Goal: Task Accomplishment & Management: Complete application form

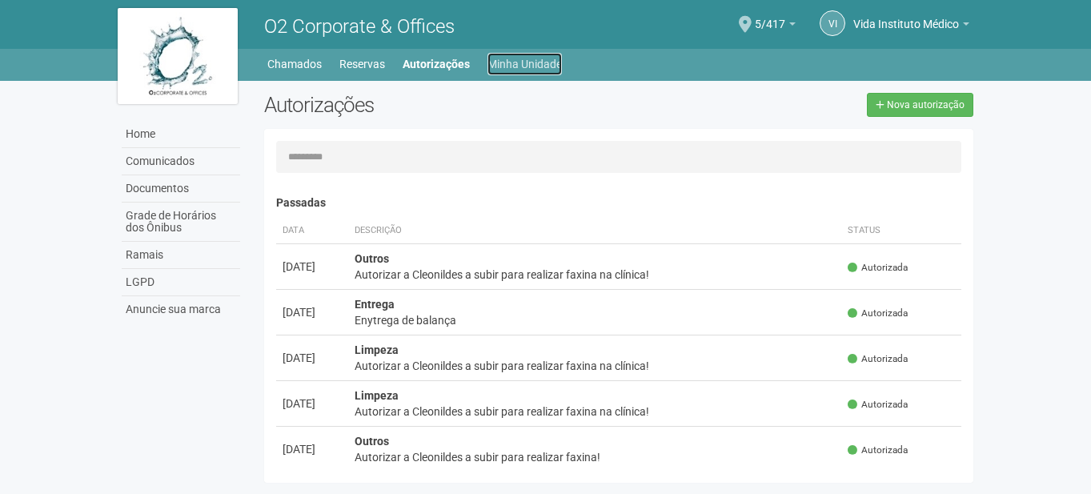
click at [494, 58] on link "Minha Unidade" at bounding box center [524, 64] width 74 height 22
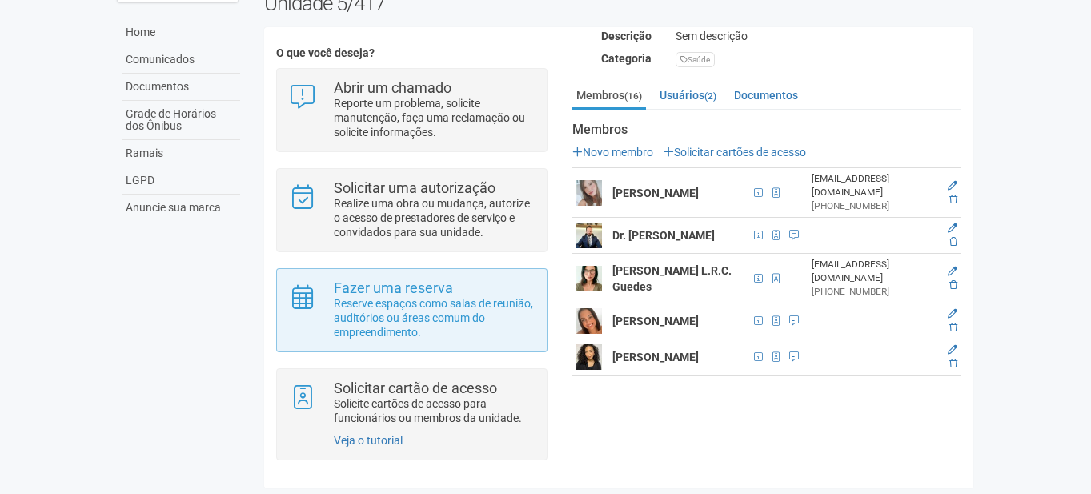
scroll to position [107, 0]
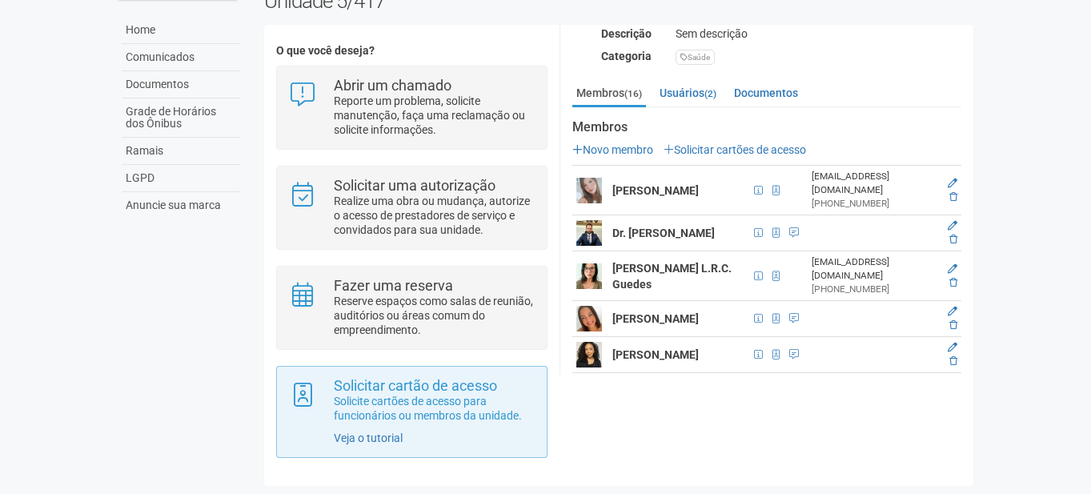
click at [424, 372] on div "Solicitar cartão de acesso Solicite cartões de acesso para funcionários ou memb…" at bounding box center [411, 412] width 271 height 92
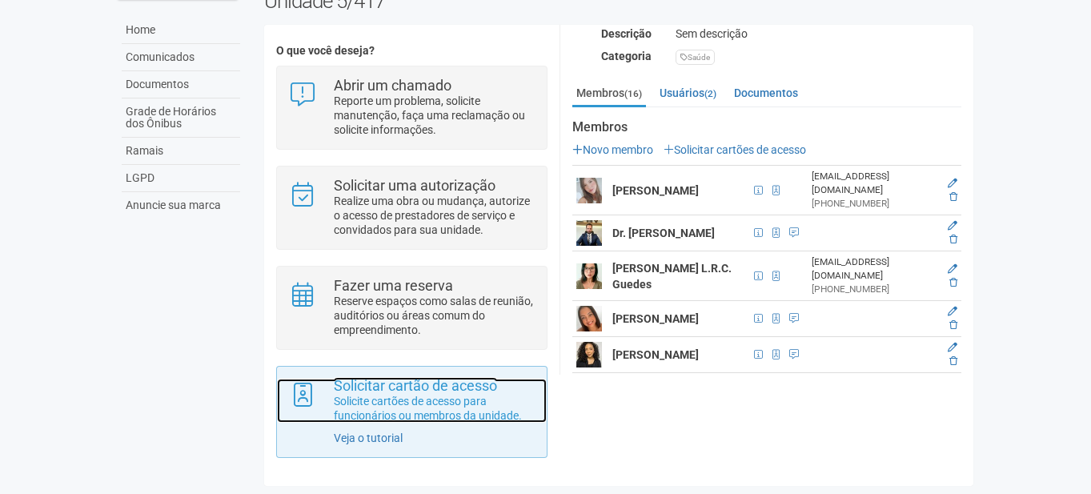
click at [423, 398] on p "Solicite cartões de acesso para funcionários ou membros da unidade." at bounding box center [434, 408] width 201 height 29
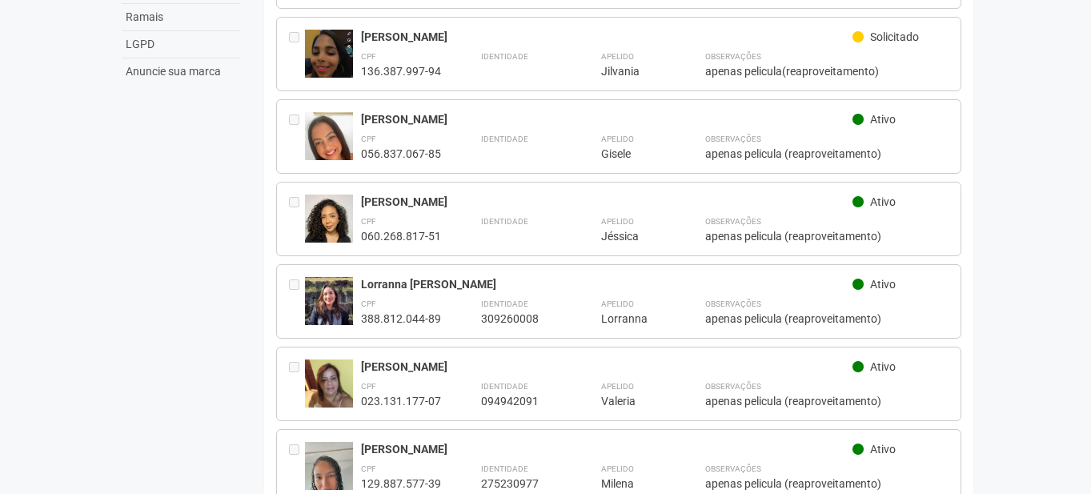
scroll to position [158, 0]
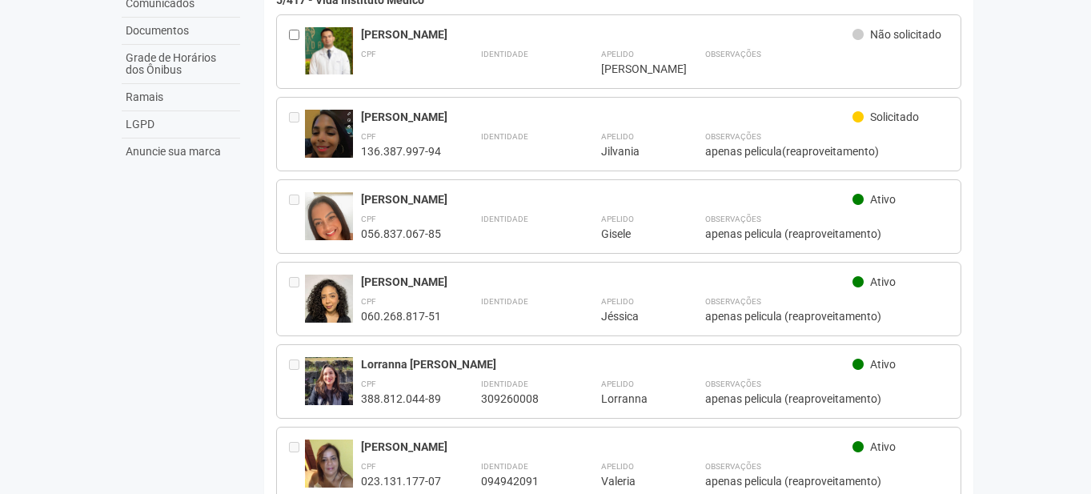
click at [342, 284] on img at bounding box center [329, 306] width 48 height 64
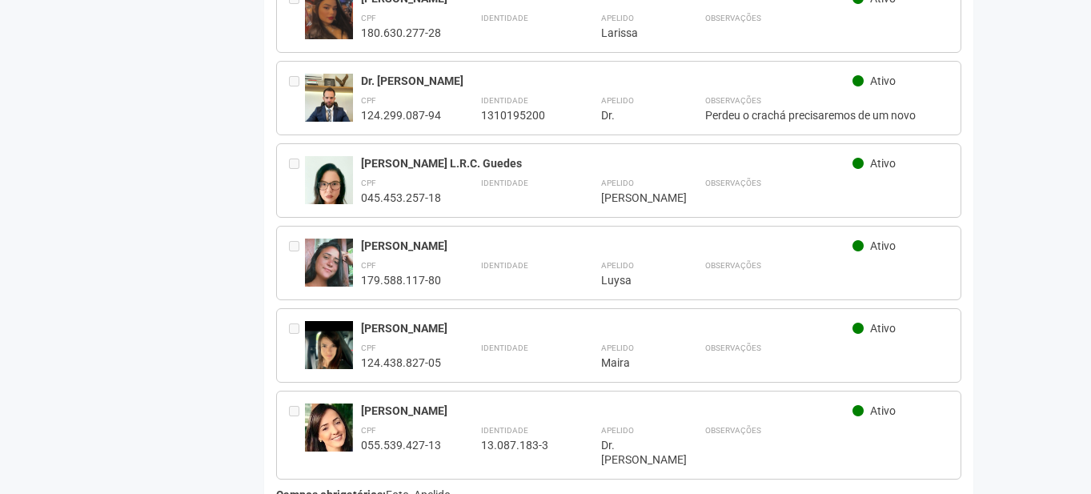
scroll to position [1118, 0]
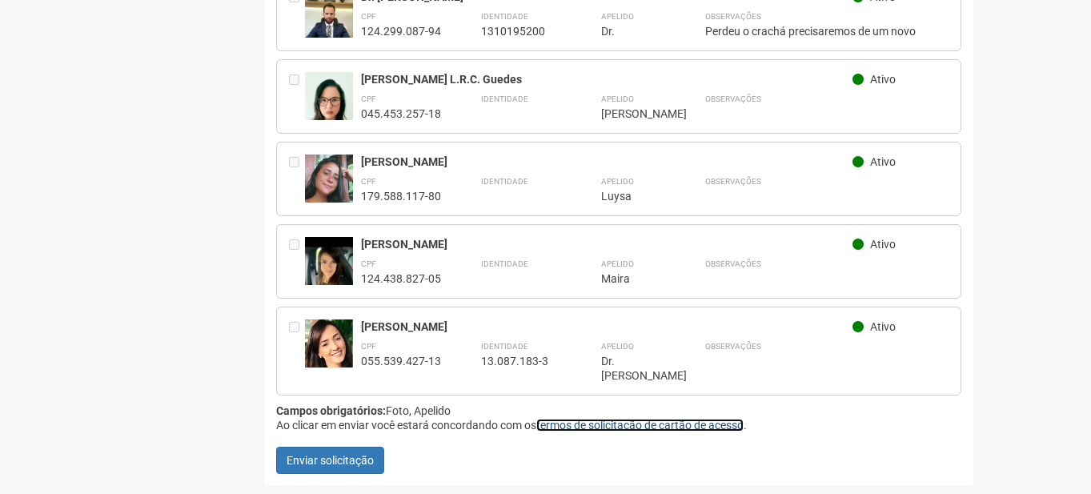
click at [601, 421] on link "termos de solicitação de cartão de acesso" at bounding box center [639, 424] width 207 height 13
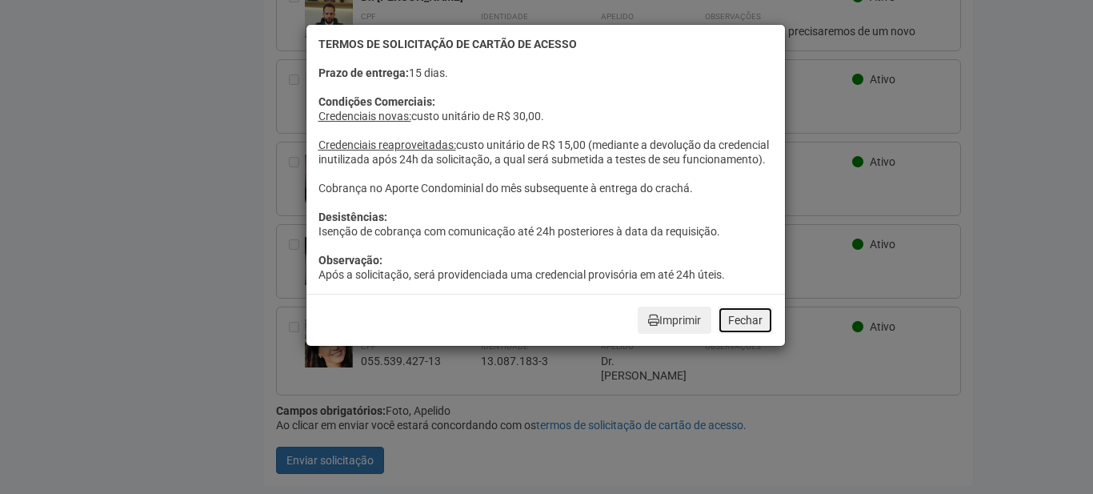
click at [739, 330] on button "Fechar" at bounding box center [745, 319] width 55 height 27
